Goal: Use online tool/utility: Use online tool/utility

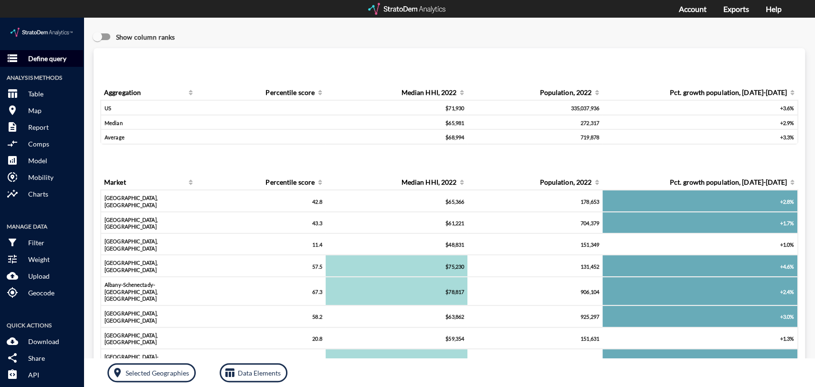
click button "storage Define query"
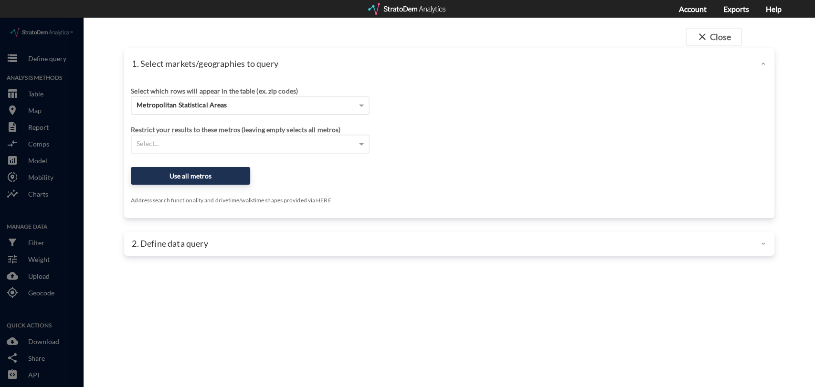
click span "Metropolitan Statistical Areas"
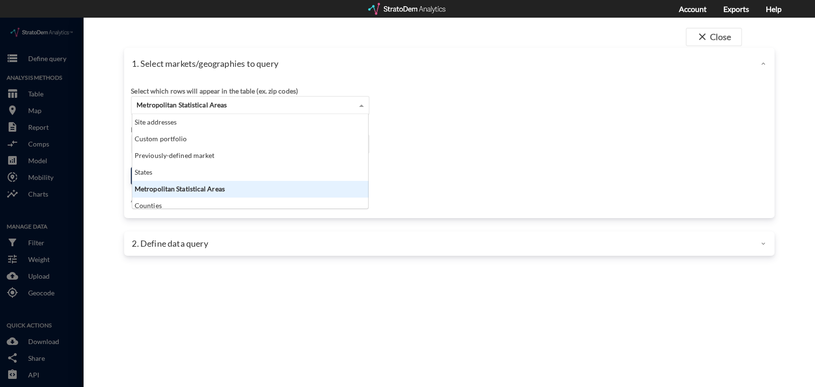
scroll to position [86, 230]
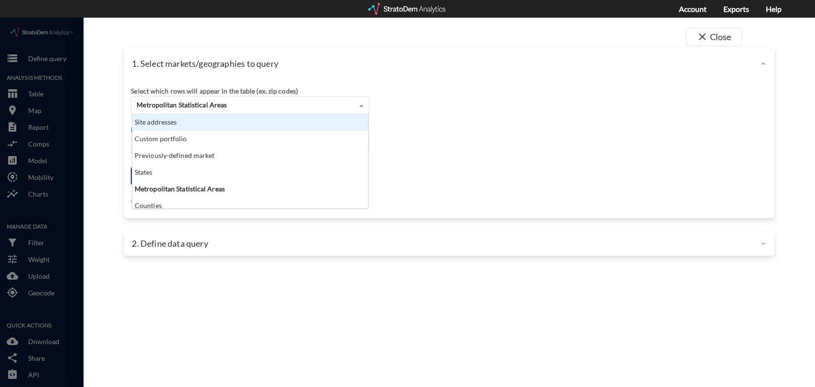
click div "Site addresses"
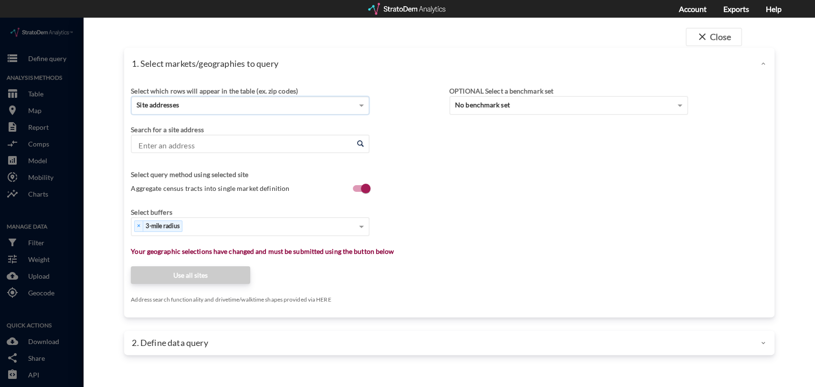
click input "Enter an address"
paste input "[STREET_ADDRESS][PERSON_NAME]"
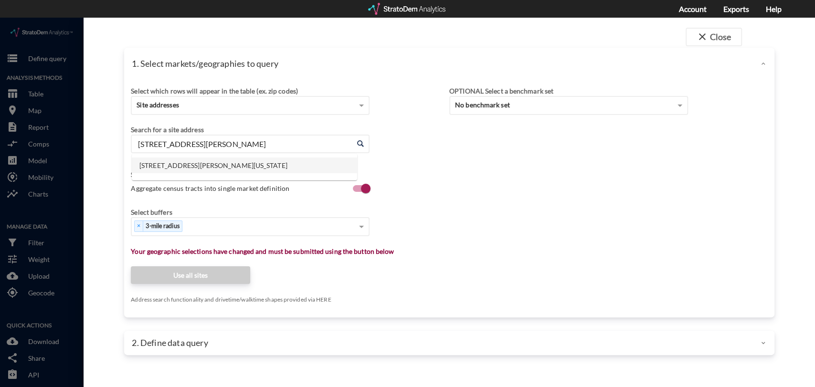
click li "[STREET_ADDRESS][PERSON_NAME][US_STATE]"
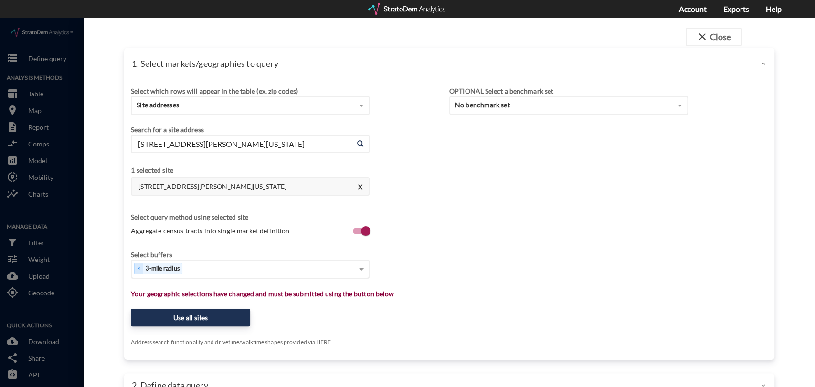
type input "[STREET_ADDRESS][PERSON_NAME][US_STATE]"
click div "Select..."
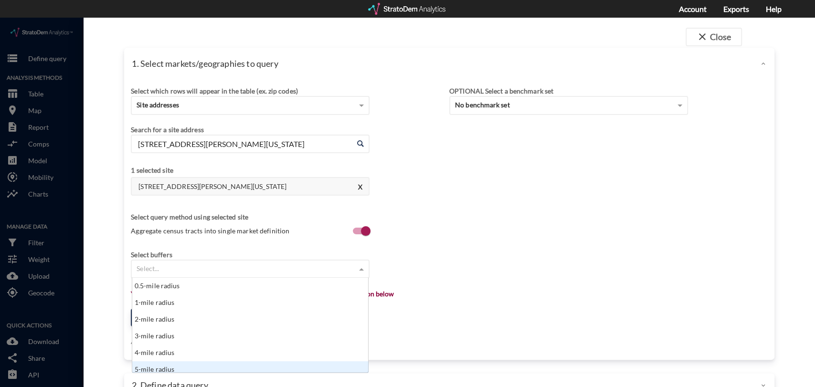
scroll to position [4, 0]
click div "5-mile radius"
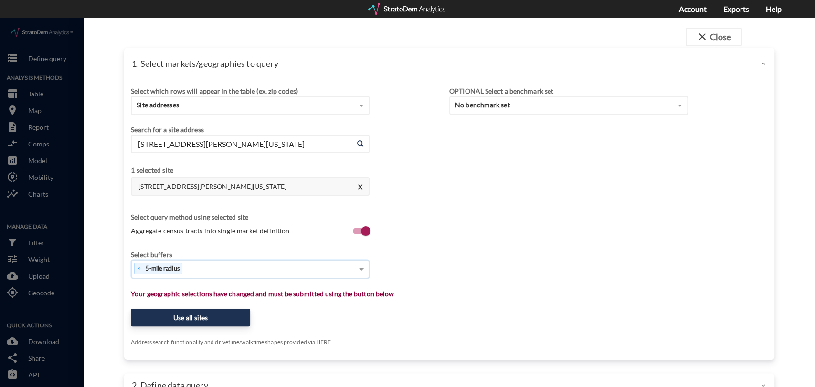
click div "× 5-mile radius"
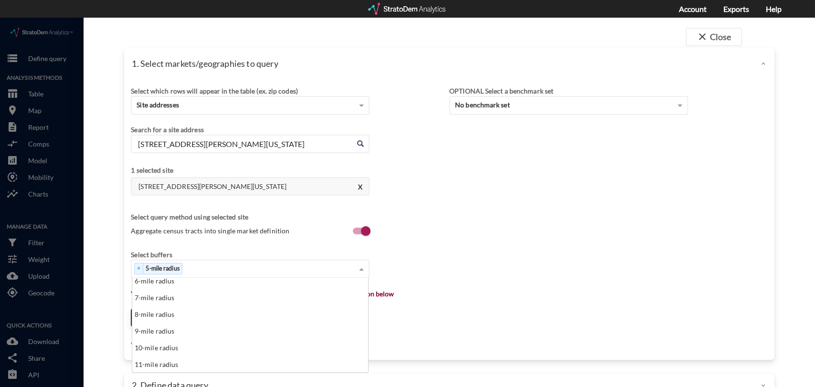
scroll to position [93, 0]
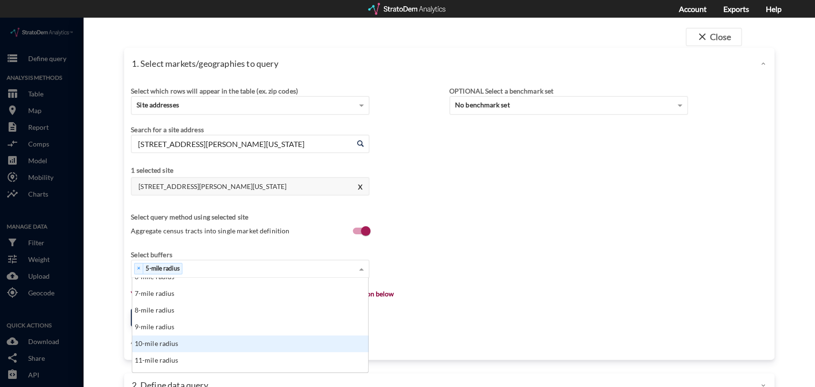
click div "10-mile radius"
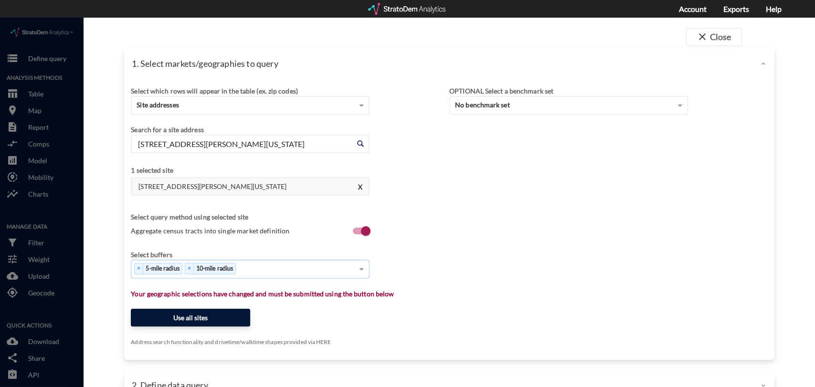
click button "Use all sites"
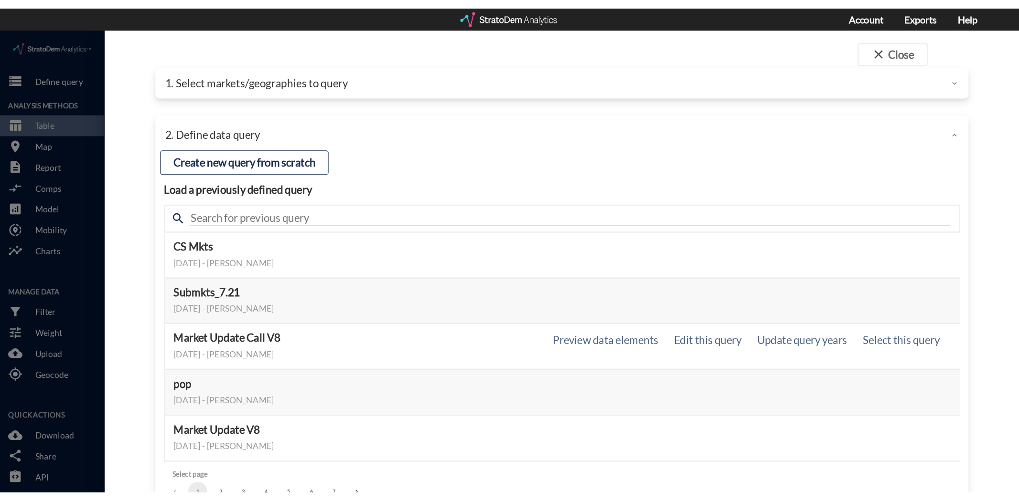
scroll to position [46, 0]
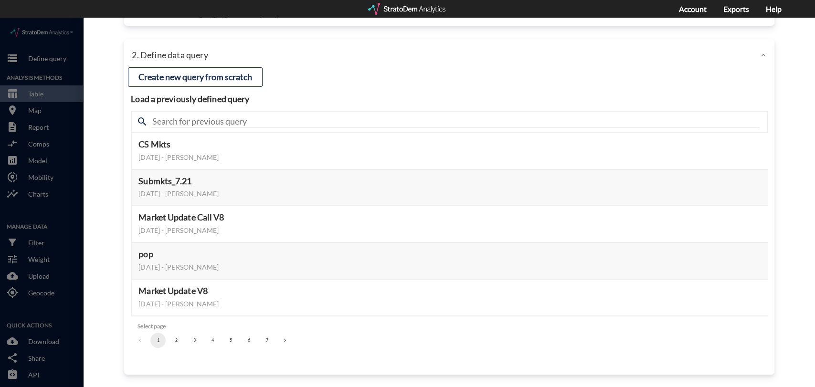
click button "2"
click button "3"
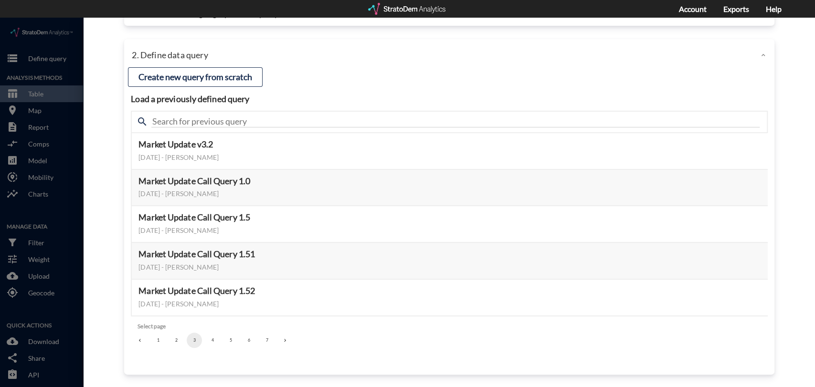
click button "3"
click button "4"
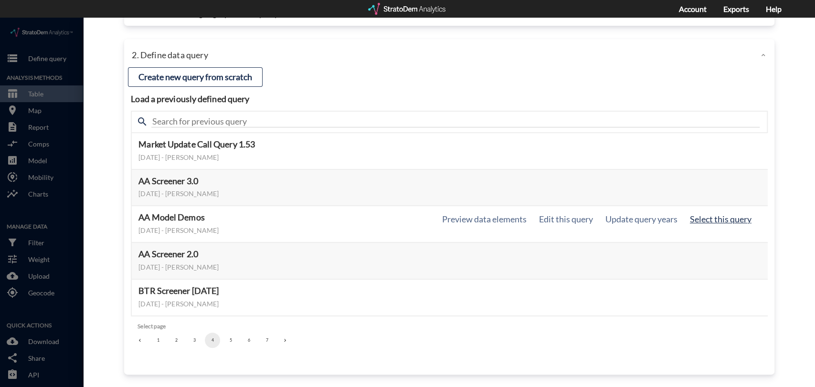
click button "Select this query"
